Goal: Transaction & Acquisition: Download file/media

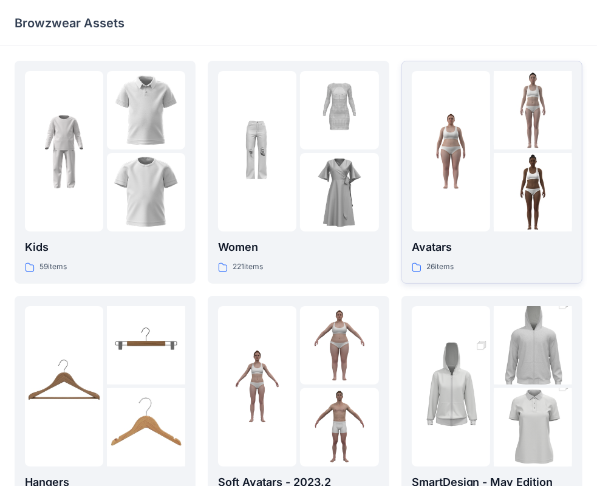
click at [457, 193] on div at bounding box center [451, 151] width 78 height 160
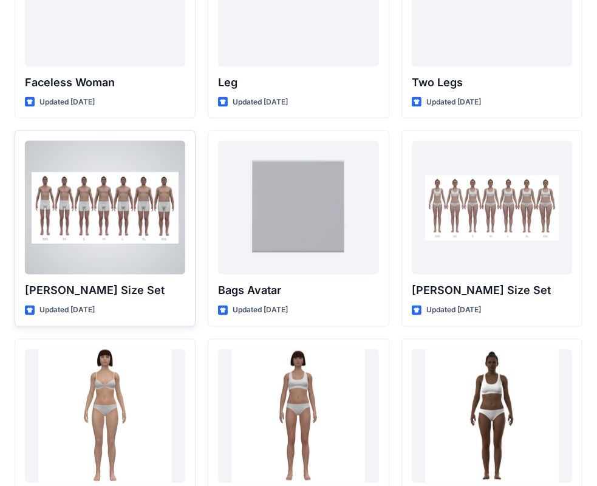
scroll to position [1180, 0]
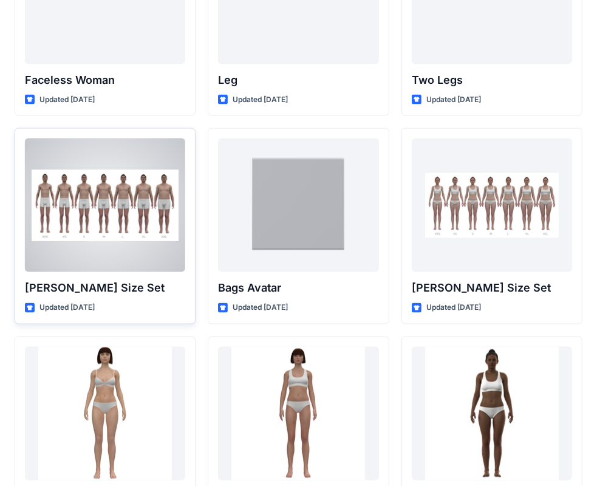
click at [129, 233] on div at bounding box center [105, 205] width 160 height 134
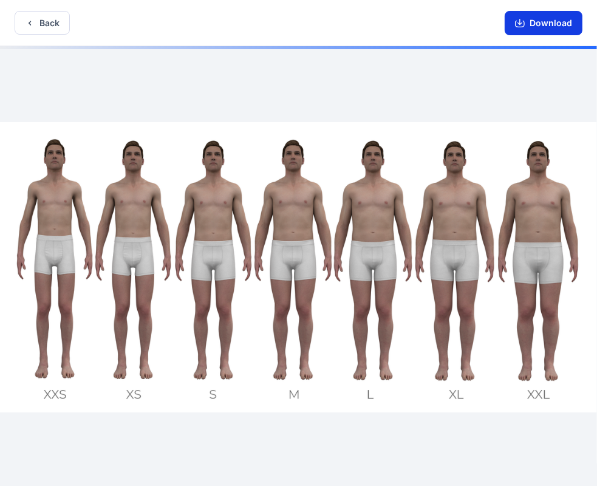
click at [551, 24] on button "Download" at bounding box center [543, 23] width 78 height 24
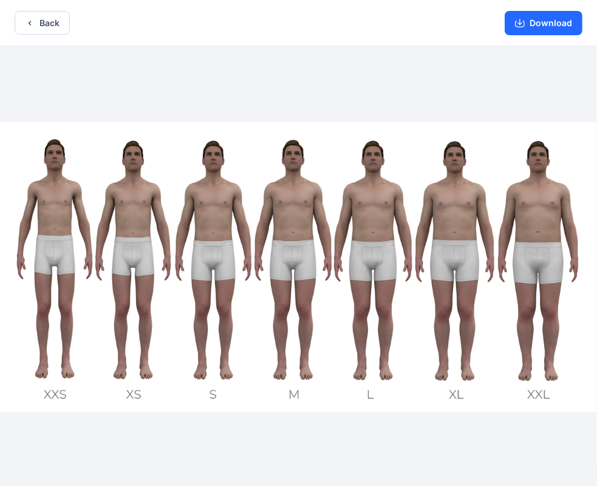
click at [379, 52] on div at bounding box center [298, 267] width 597 height 442
click at [532, 22] on button "Download" at bounding box center [543, 23] width 78 height 24
click at [525, 20] on icon "button" at bounding box center [520, 23] width 10 height 10
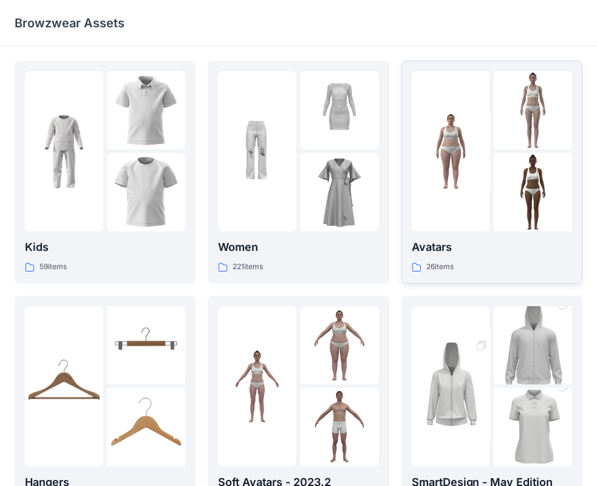
click at [459, 123] on img at bounding box center [451, 151] width 78 height 78
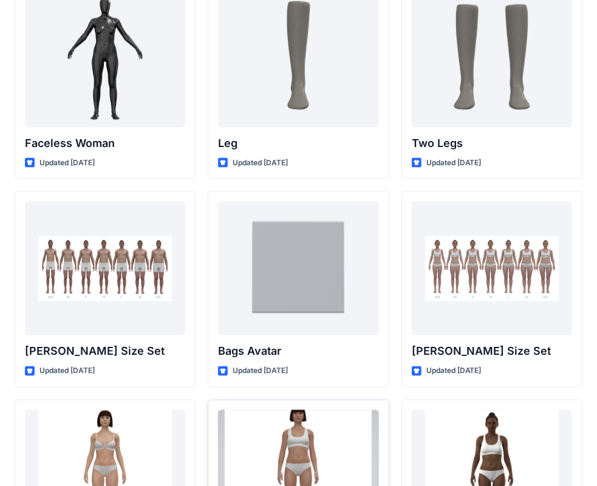
scroll to position [1082, 0]
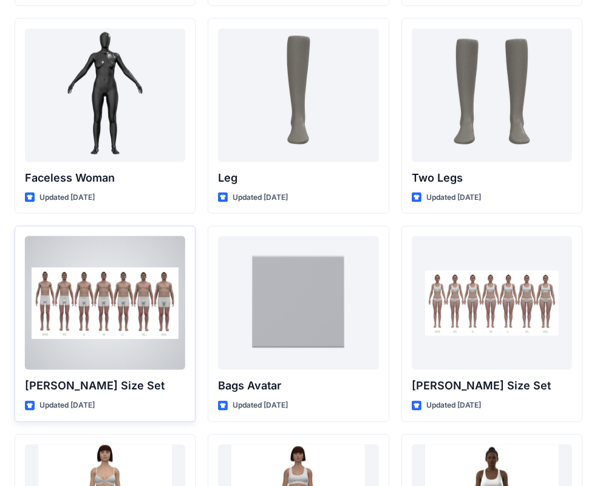
click at [149, 316] on div at bounding box center [105, 303] width 160 height 134
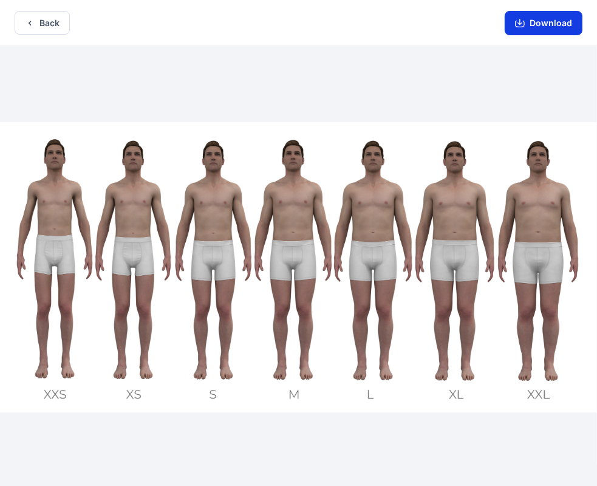
click at [530, 25] on button "Download" at bounding box center [543, 23] width 78 height 24
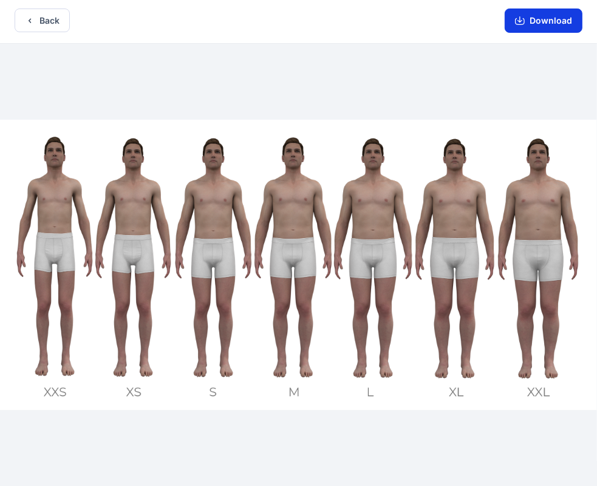
click at [521, 18] on icon "button" at bounding box center [520, 21] width 10 height 10
click at [521, 18] on icon "button" at bounding box center [519, 19] width 5 height 6
click at [461, 33] on div "Back Download" at bounding box center [298, 21] width 597 height 46
click at [544, 17] on button "Download" at bounding box center [543, 20] width 78 height 24
